Goal: Browse casually

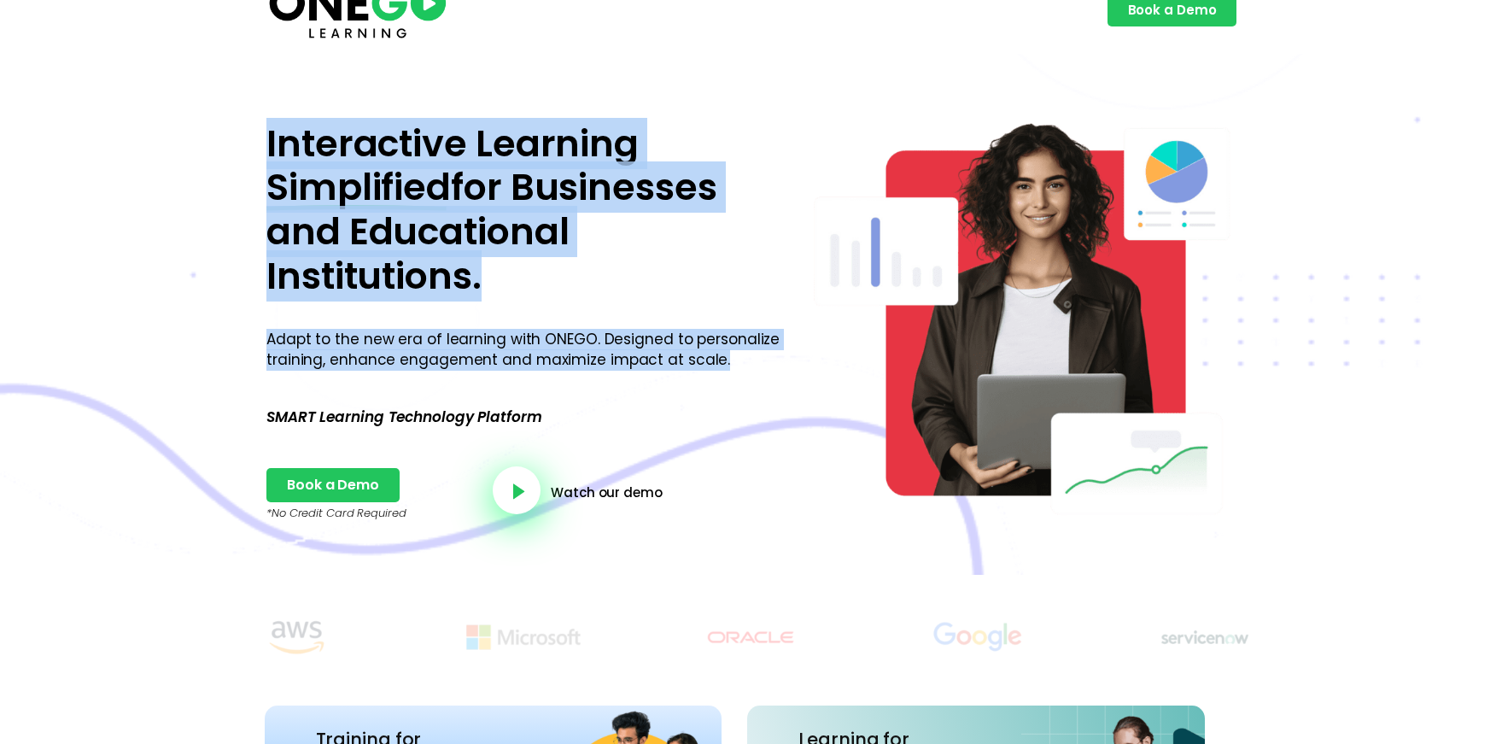
drag, startPoint x: 316, startPoint y: 151, endPoint x: 730, endPoint y: 364, distance: 465.5
click at [730, 364] on div "Interactive Learning Simplified for Businesses and Educational Institutions. Ad…" at bounding box center [525, 323] width 534 height 418
copy div "Interactive Learning Simplified for Businesses and Educational Institutions. Ad…"
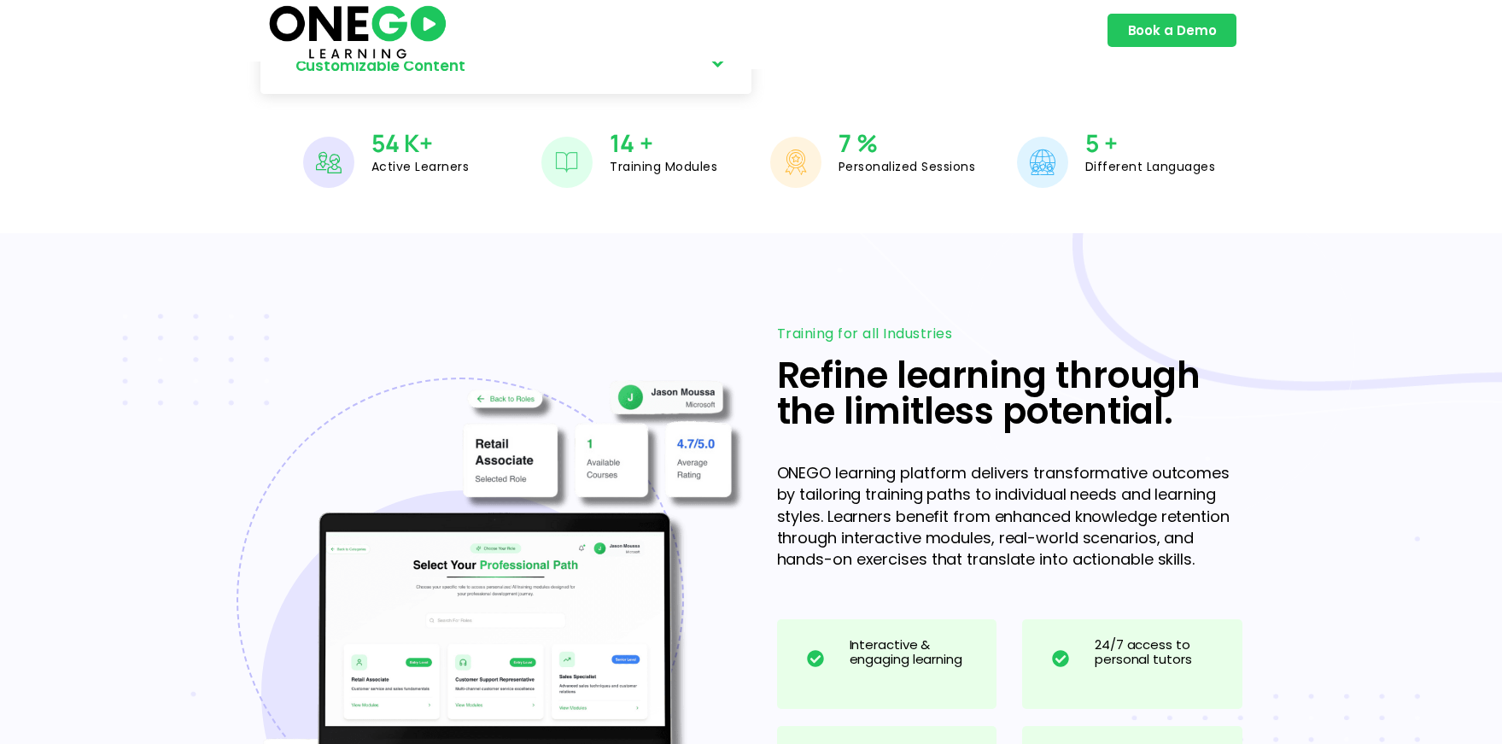
scroll to position [1205, 0]
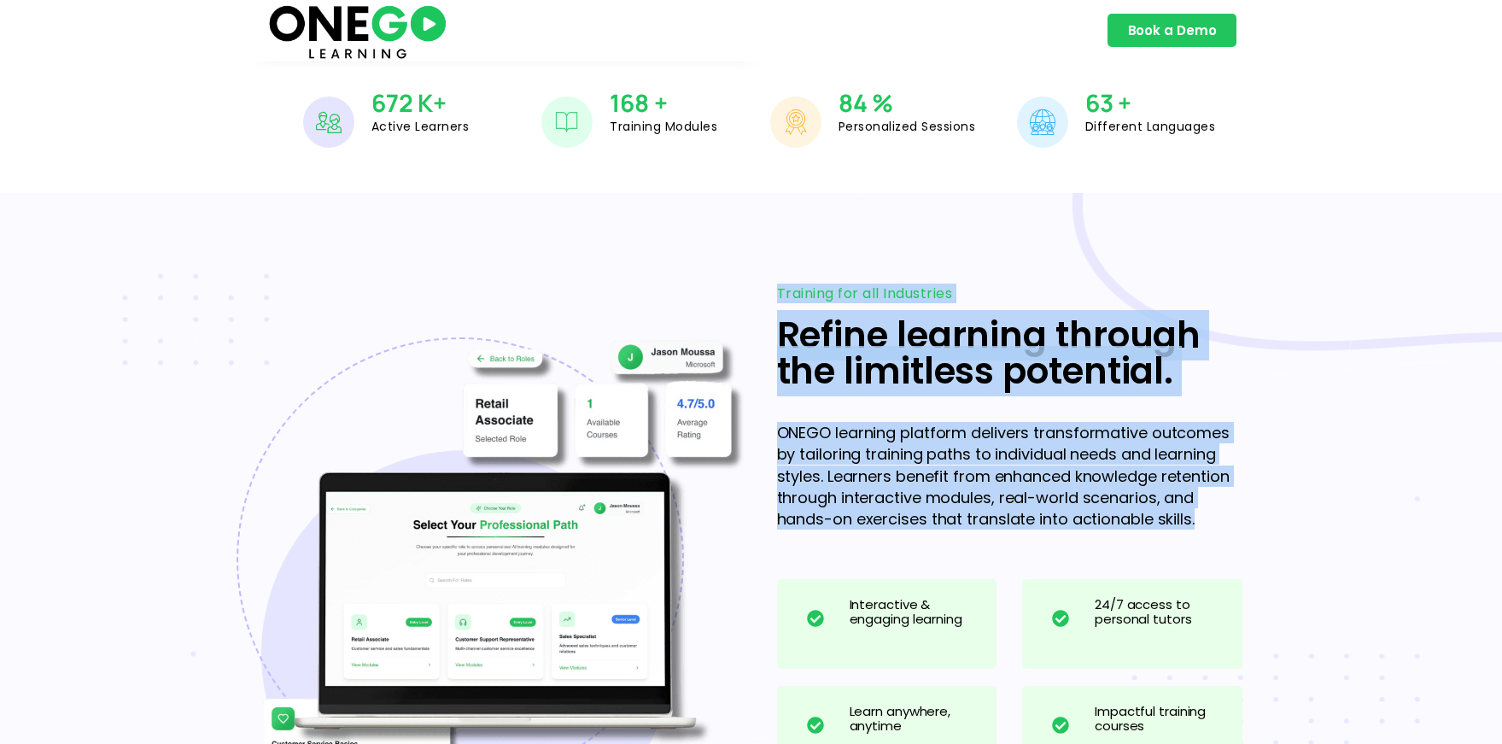
drag, startPoint x: 774, startPoint y: 289, endPoint x: 1253, endPoint y: 474, distance: 514.4
click at [1244, 529] on div "Training for all Industries Refine learning through the limitless potential. ON…" at bounding box center [1009, 573] width 482 height 591
copy div "Training for all Industries Refine learning through the limitless potential. ON…"
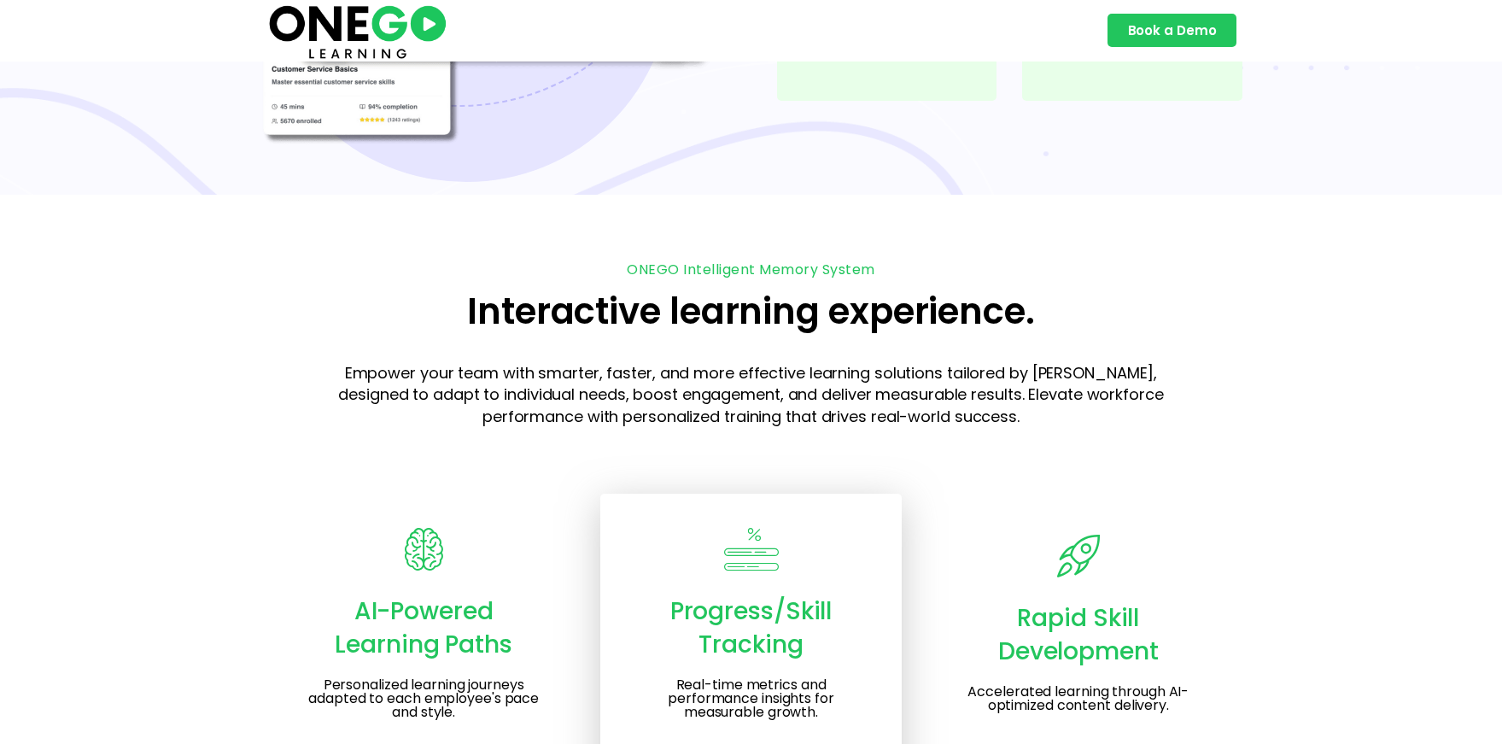
scroll to position [1956, 0]
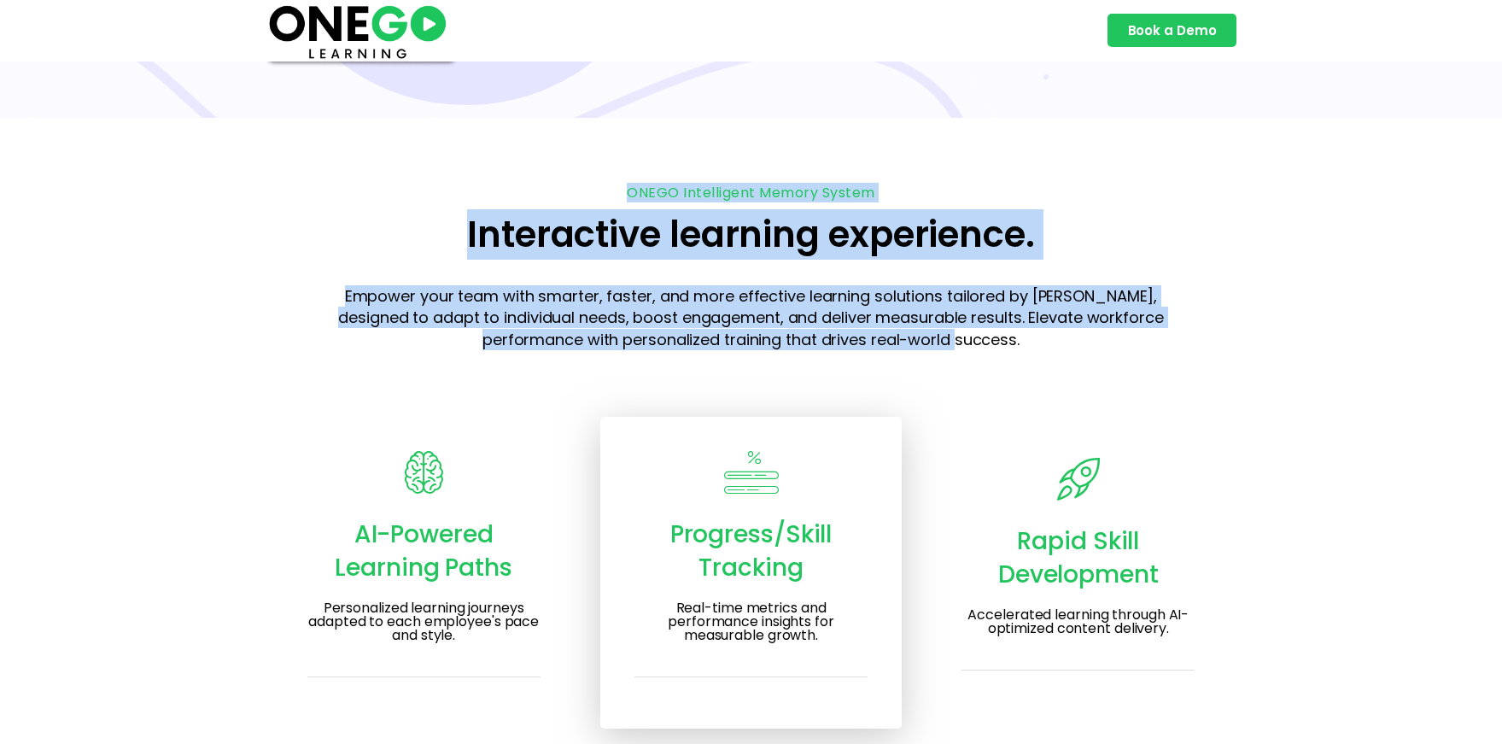
drag, startPoint x: 580, startPoint y: 183, endPoint x: 990, endPoint y: 337, distance: 438.8
click at [988, 339] on div "ONEGO Intelligent Memory System Interactive learning experience. Empower your t…" at bounding box center [751, 457] width 973 height 559
copy div "ONEGO Intelligent Memory System Interactive learning experience. Empower your t…"
